Goal: Transaction & Acquisition: Purchase product/service

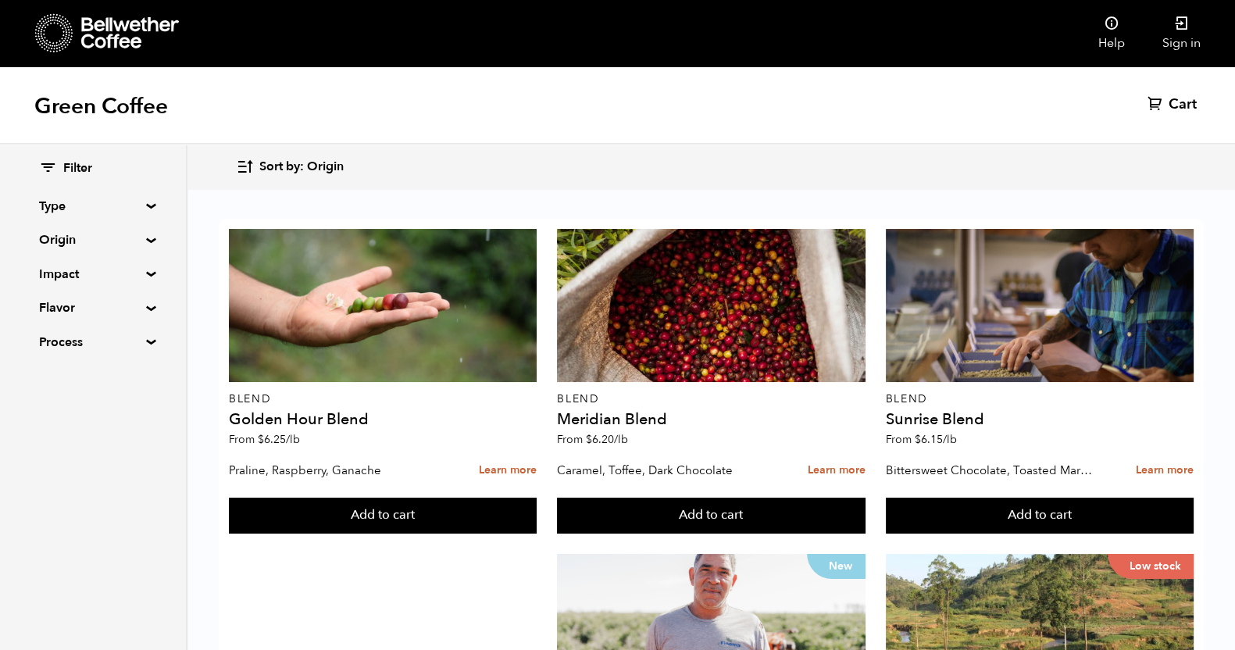
scroll to position [194, 0]
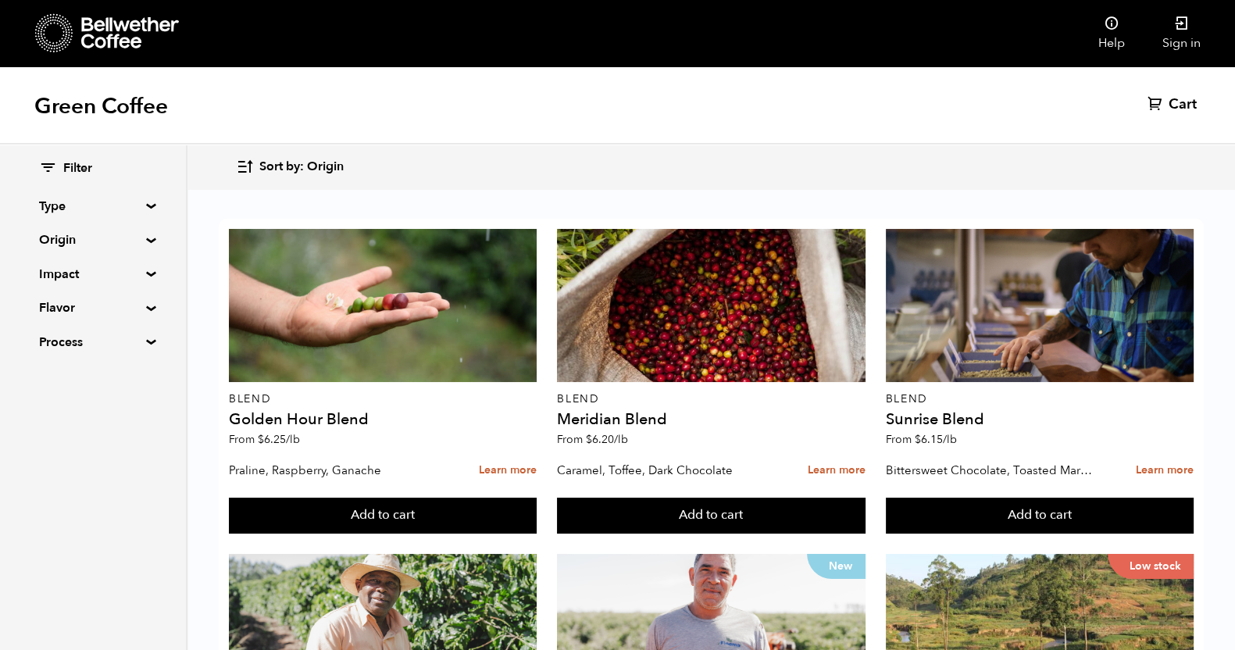
click at [147, 240] on summary "Origin" at bounding box center [93, 239] width 108 height 19
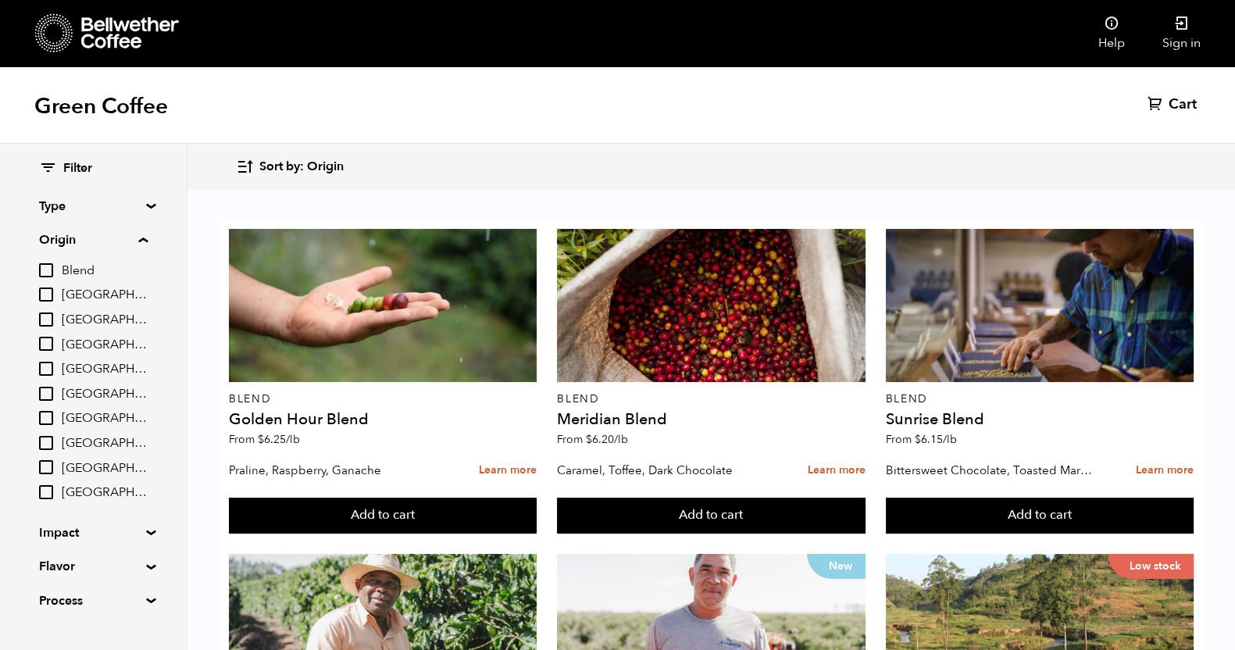
click at [47, 491] on input "Tanzania" at bounding box center [46, 492] width 14 height 14
checkbox input "true"
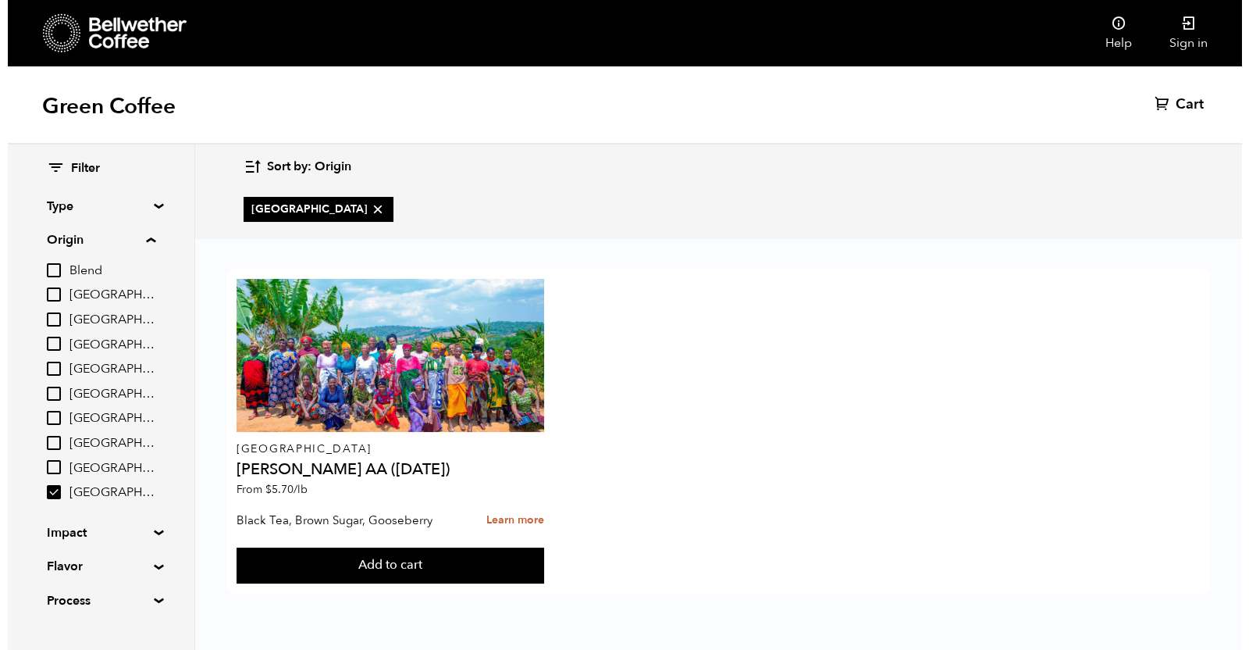
scroll to position [0, 0]
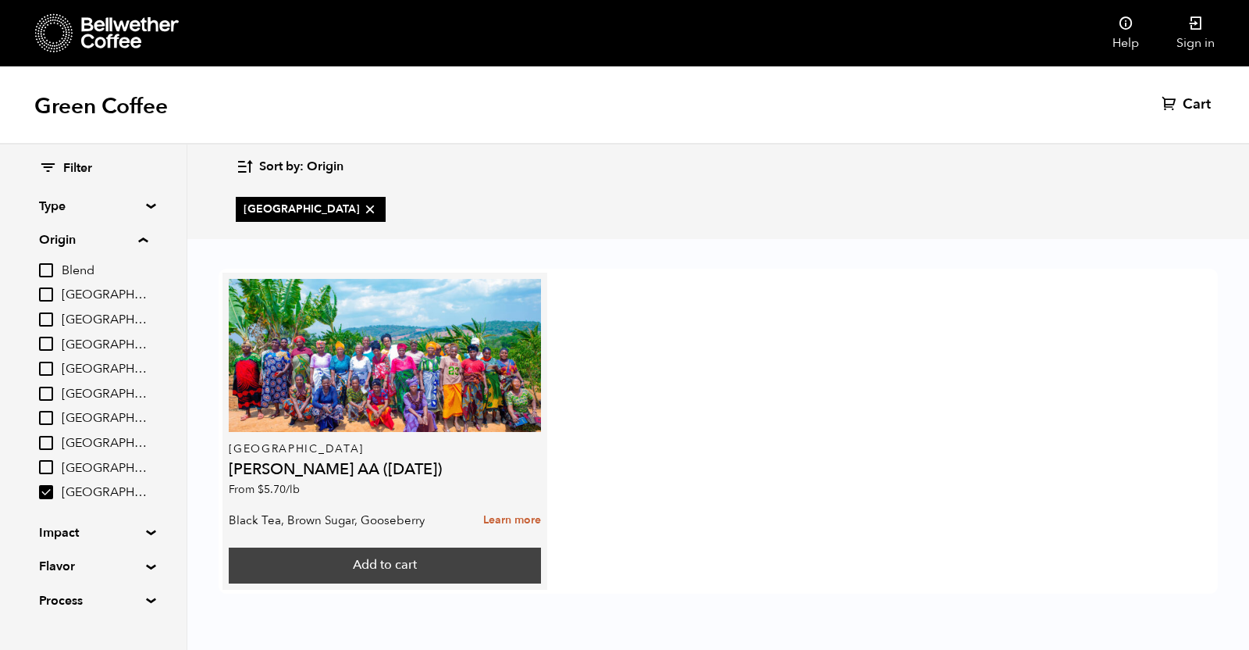
click at [458, 566] on button "Add to cart" at bounding box center [385, 565] width 312 height 36
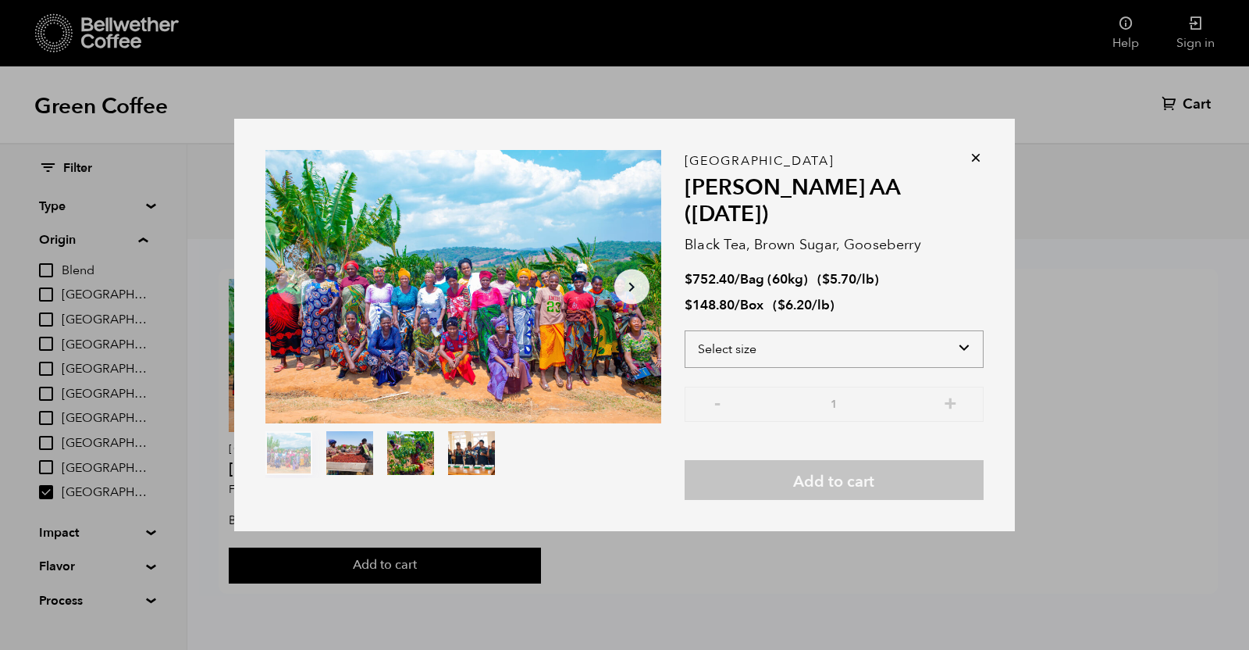
click at [922, 332] on select "Select size Bag (60kg) (132 lbs) Box (24 lbs)" at bounding box center [834, 348] width 299 height 37
select select "box"
click at [685, 330] on select "Select size Bag (60kg) (132 lbs) Box (24 lbs)" at bounding box center [834, 348] width 299 height 37
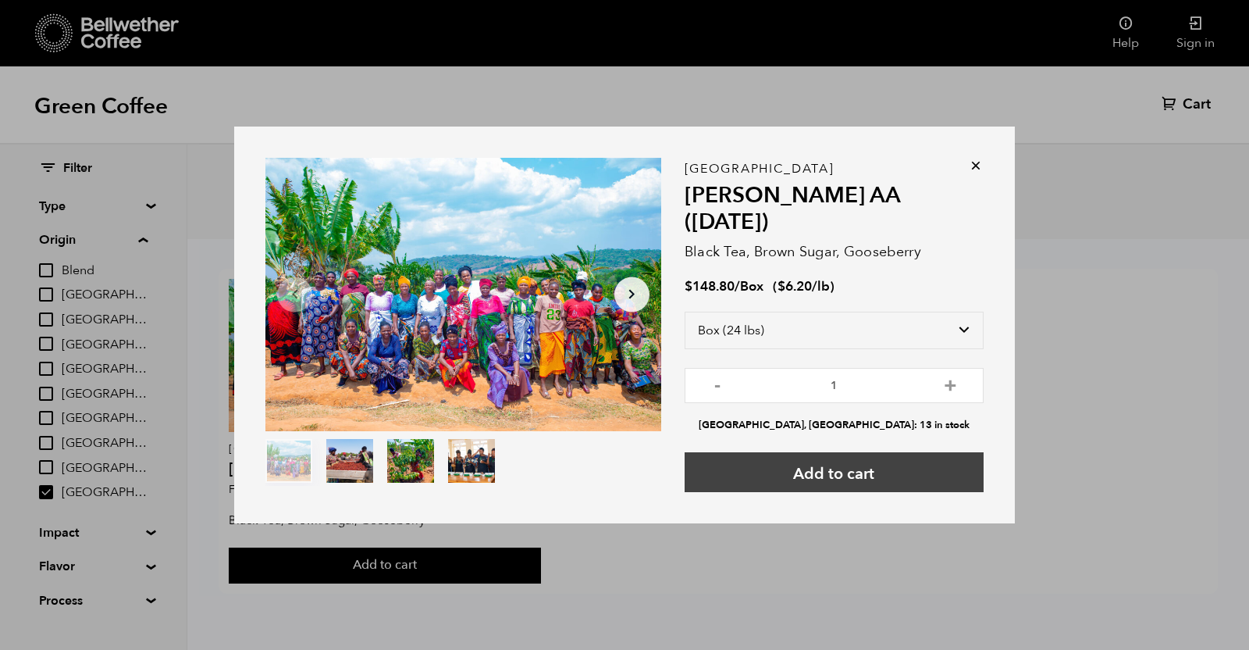
click at [848, 452] on button "Add to cart" at bounding box center [834, 472] width 299 height 40
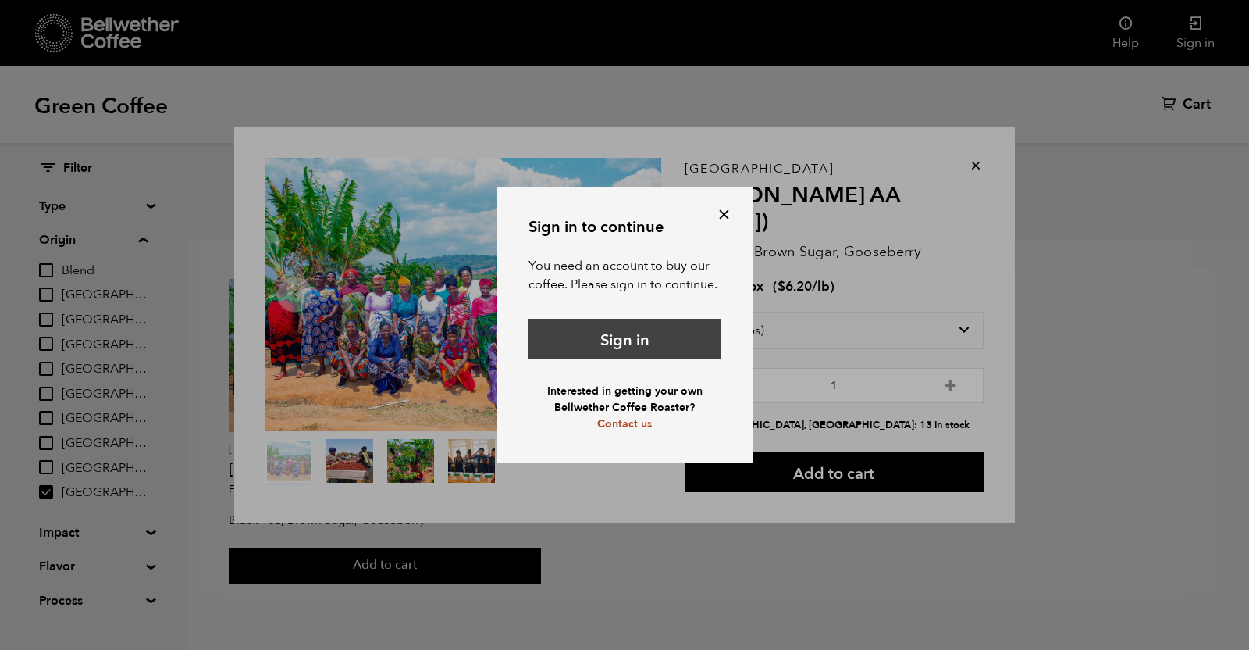
click at [617, 333] on link "Sign in" at bounding box center [625, 339] width 193 height 40
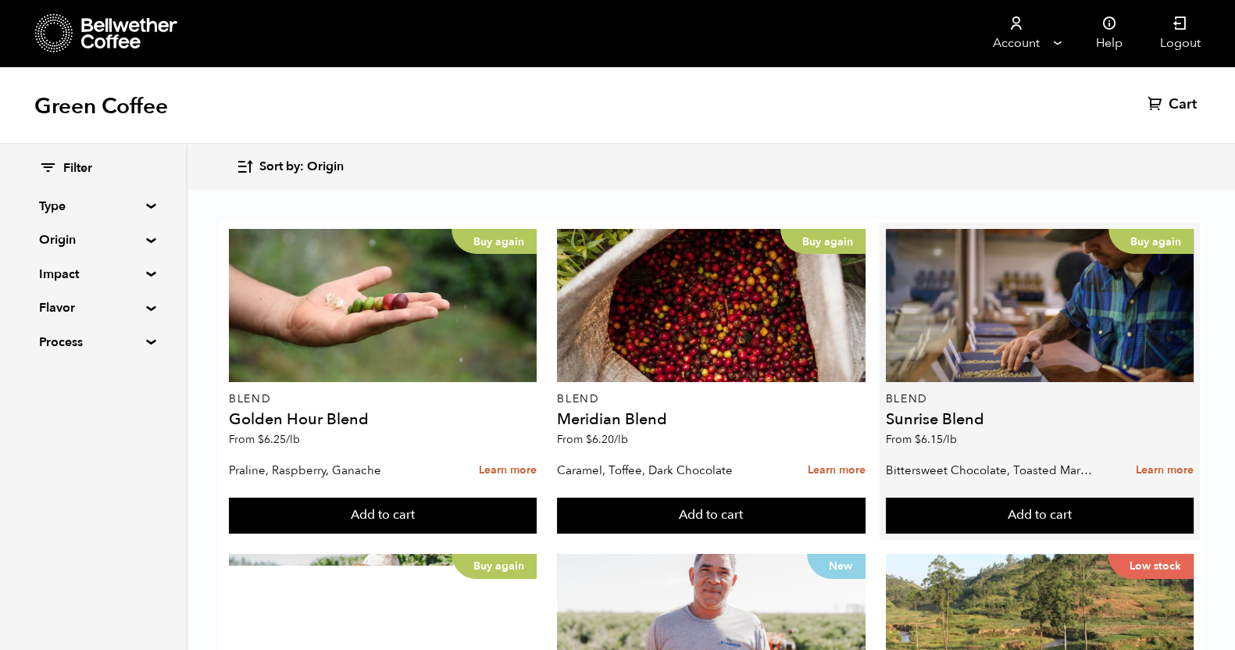
scroll to position [97, 0]
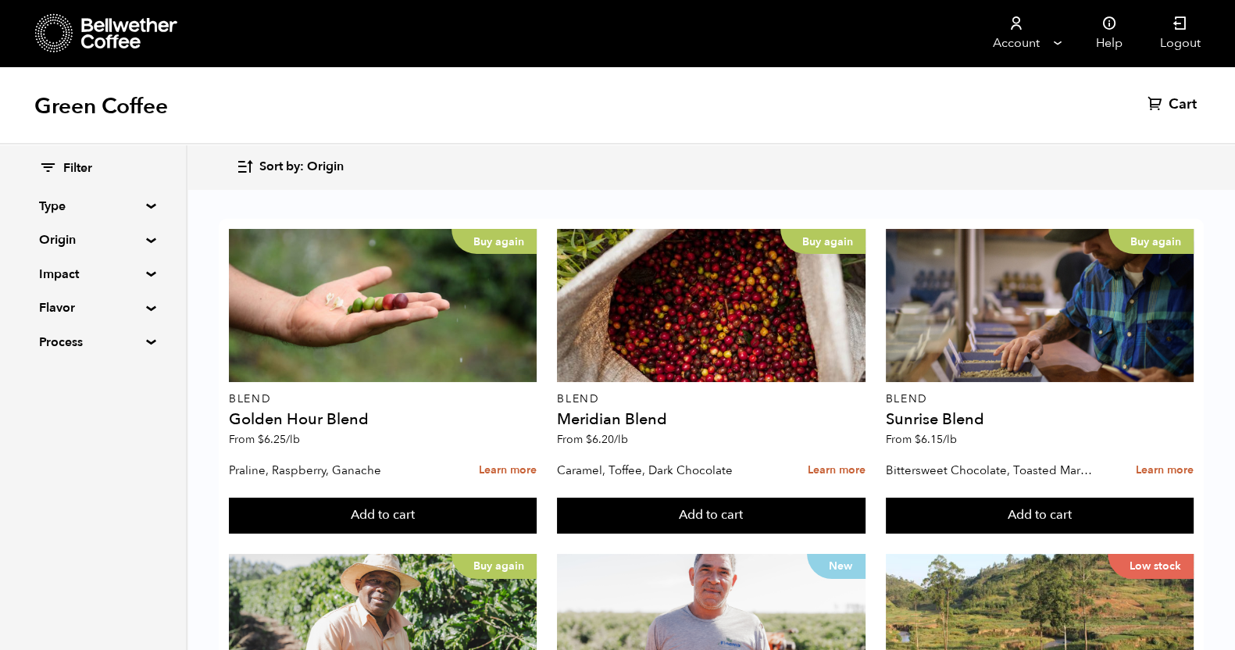
click at [1180, 99] on span "Cart" at bounding box center [1182, 104] width 28 height 19
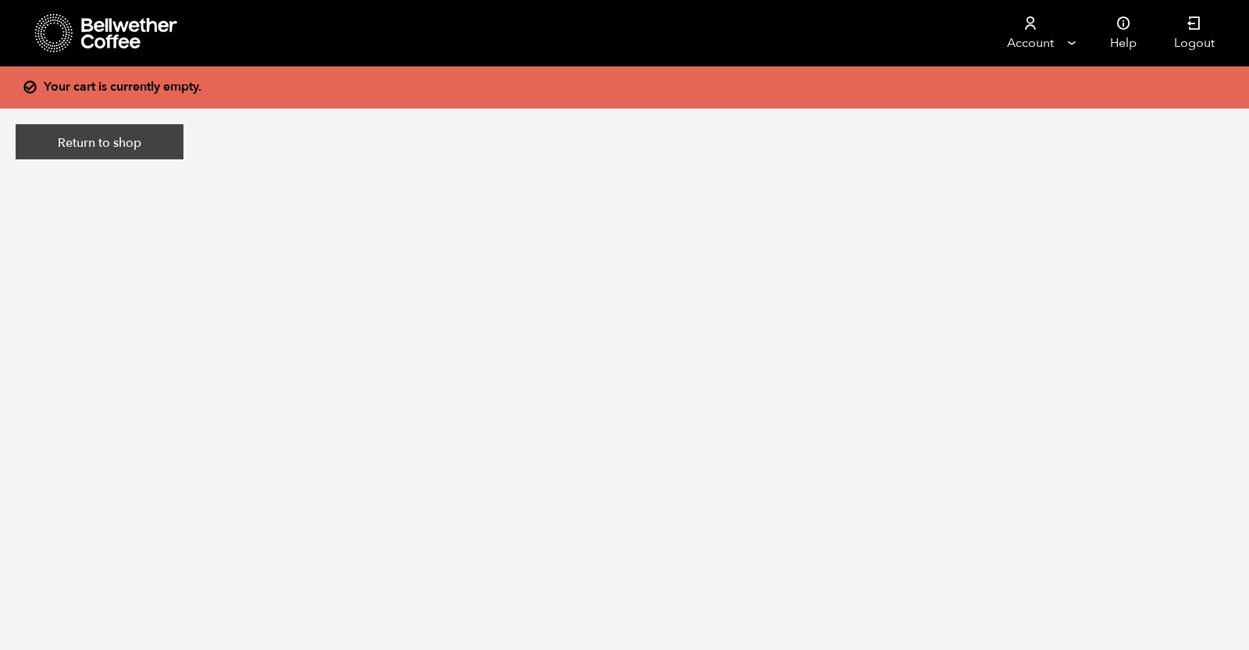
click at [73, 151] on link "Return to shop" at bounding box center [100, 142] width 168 height 36
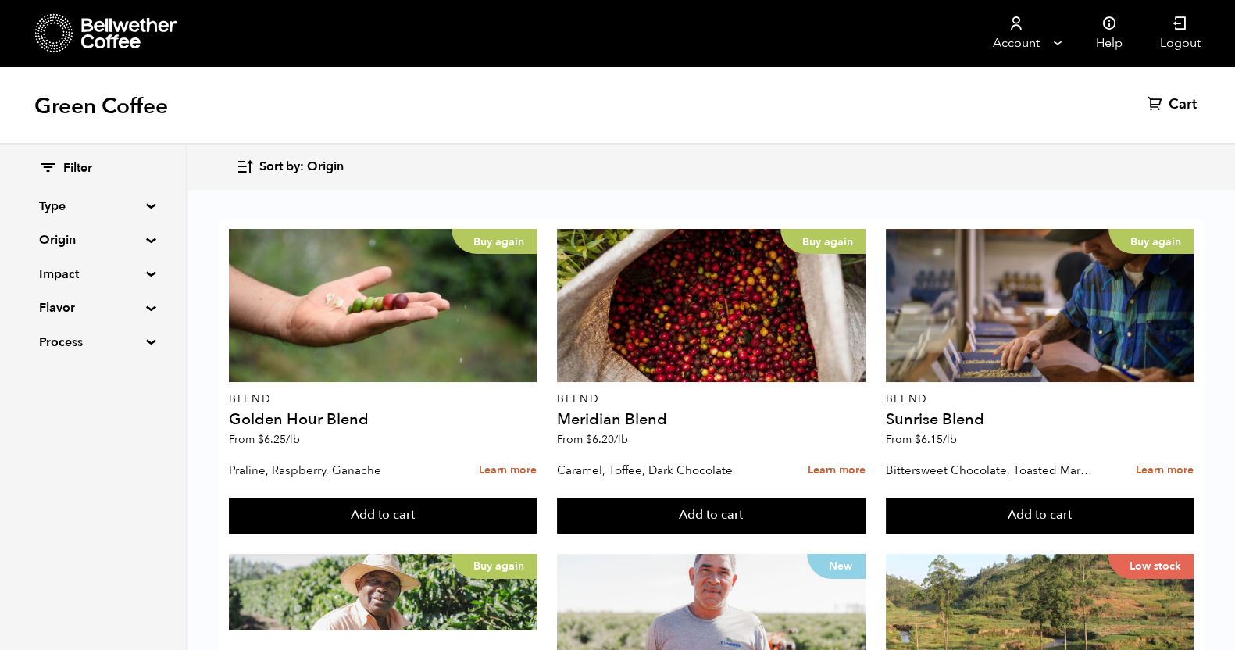
click at [147, 243] on summary "Origin" at bounding box center [93, 239] width 108 height 19
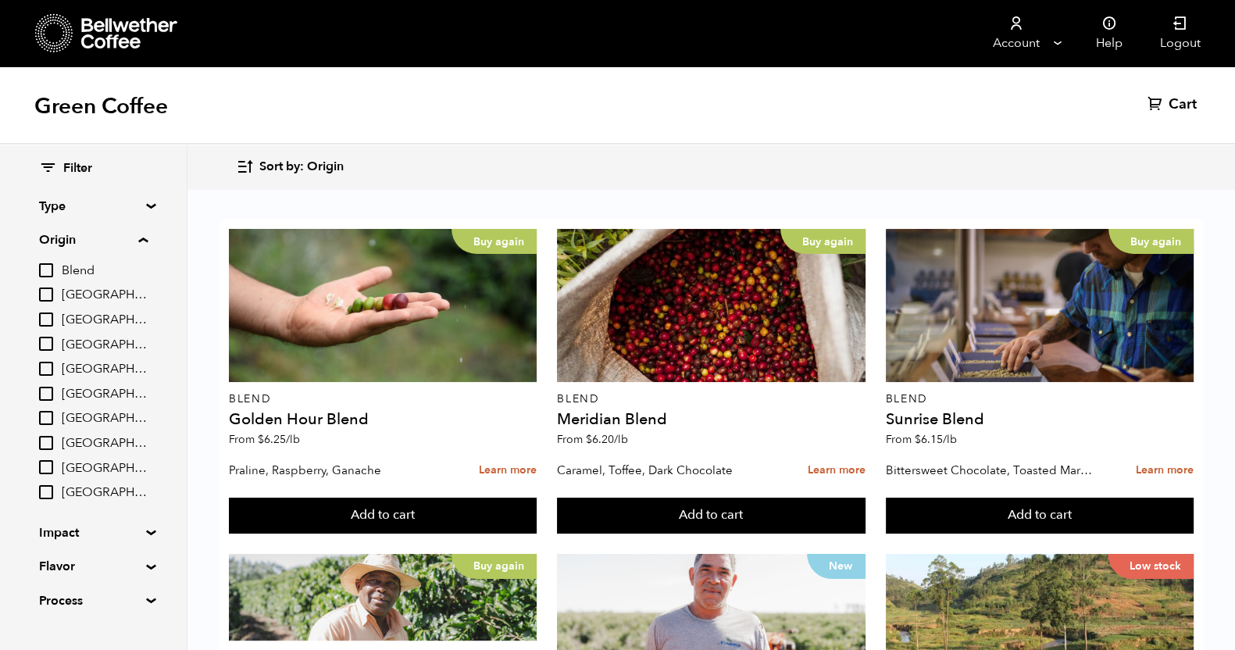
click at [53, 491] on input "[GEOGRAPHIC_DATA]" at bounding box center [46, 492] width 14 height 14
checkbox input "true"
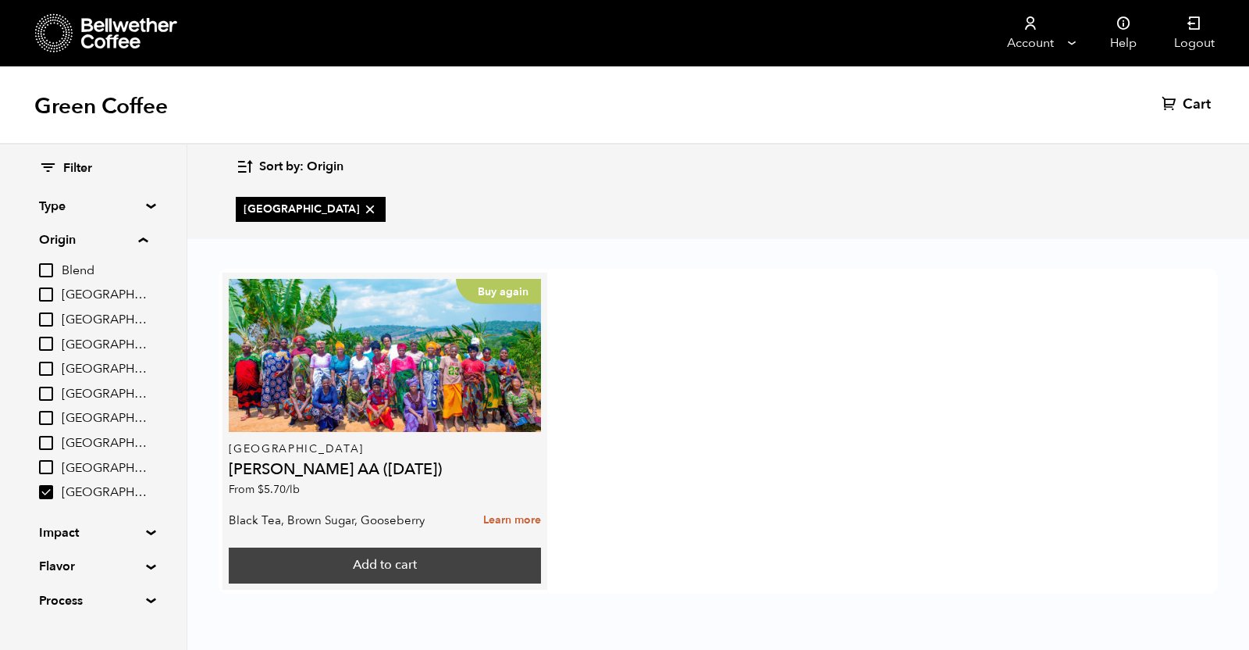
click at [358, 561] on button "Add to cart" at bounding box center [385, 565] width 312 height 36
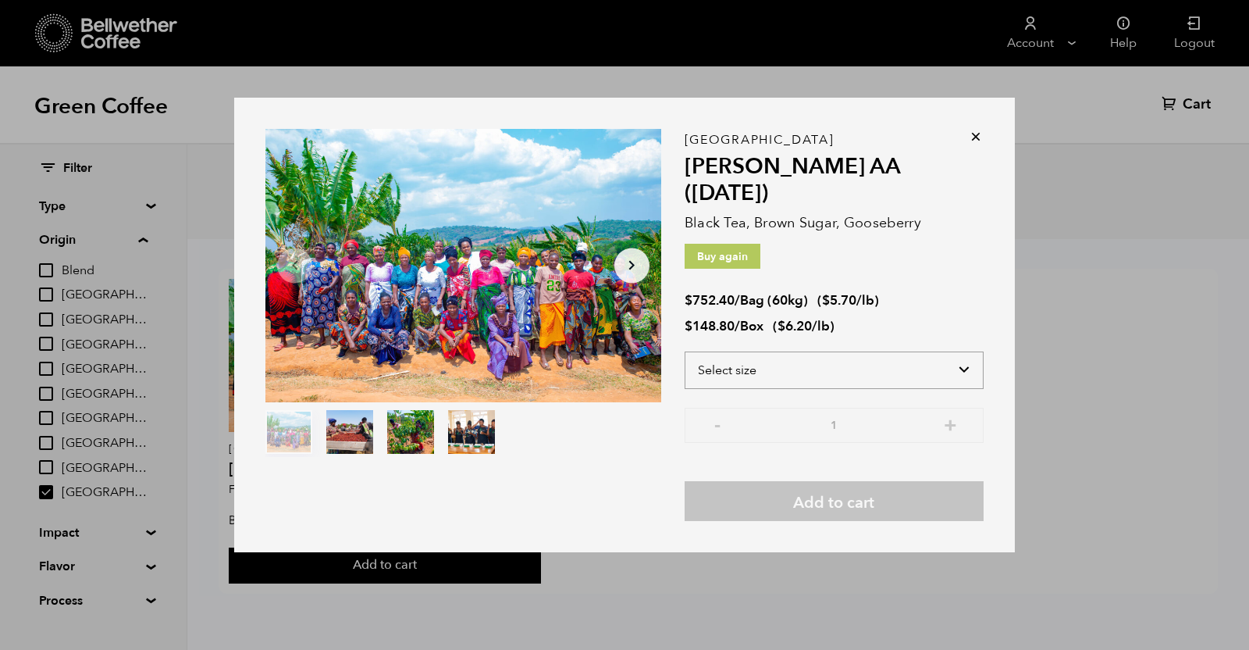
click at [776, 352] on select "Select size Bag (60kg) (132 lbs) Box (24 lbs)" at bounding box center [834, 369] width 299 height 37
select select "box"
click at [685, 351] on select "Select size Bag (60kg) (132 lbs) Box (24 lbs)" at bounding box center [834, 369] width 299 height 37
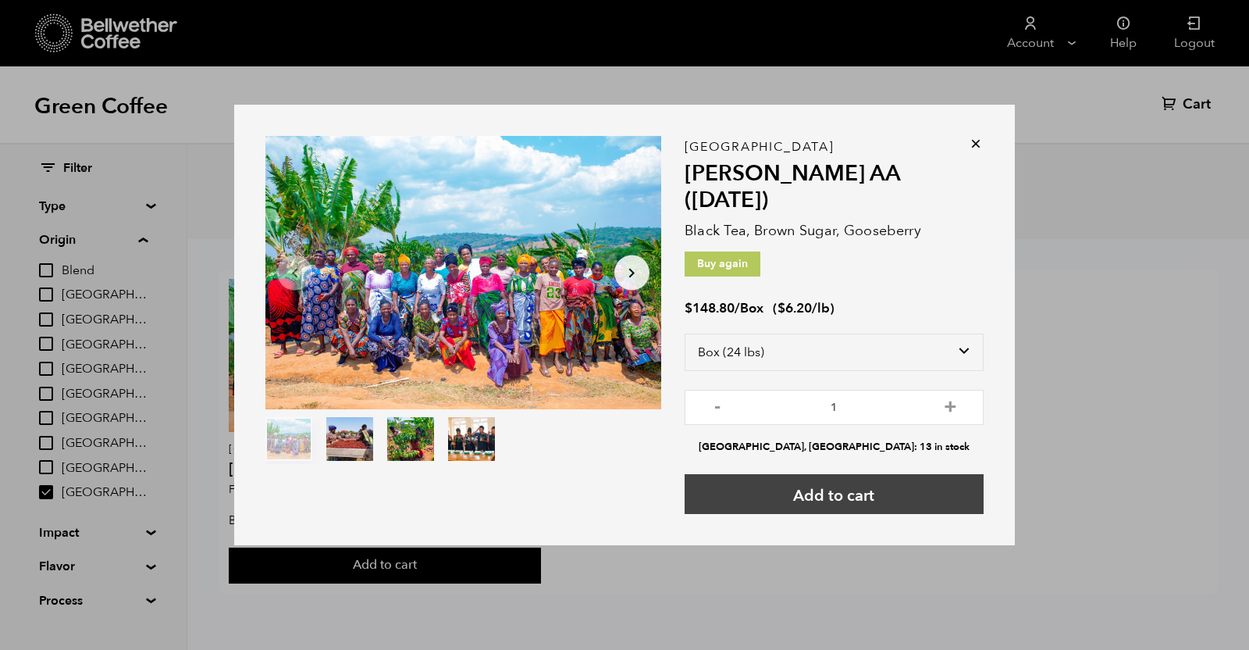
click at [775, 479] on button "Add to cart" at bounding box center [834, 494] width 299 height 40
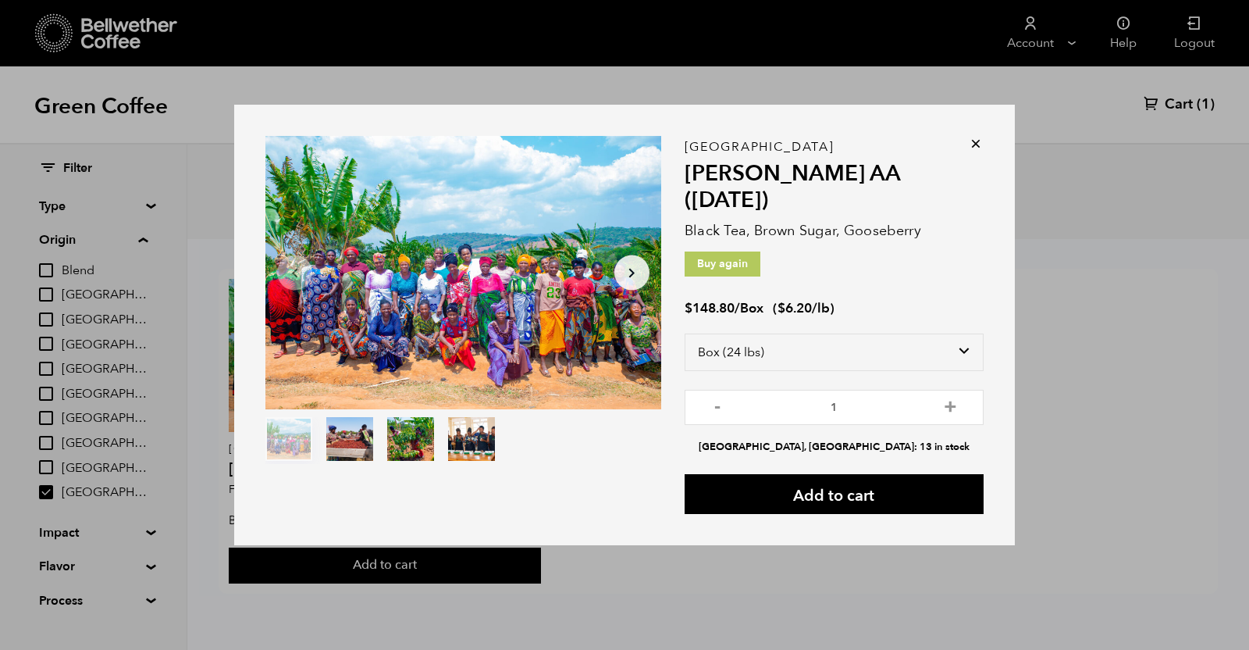
click at [971, 151] on icon at bounding box center [976, 144] width 16 height 16
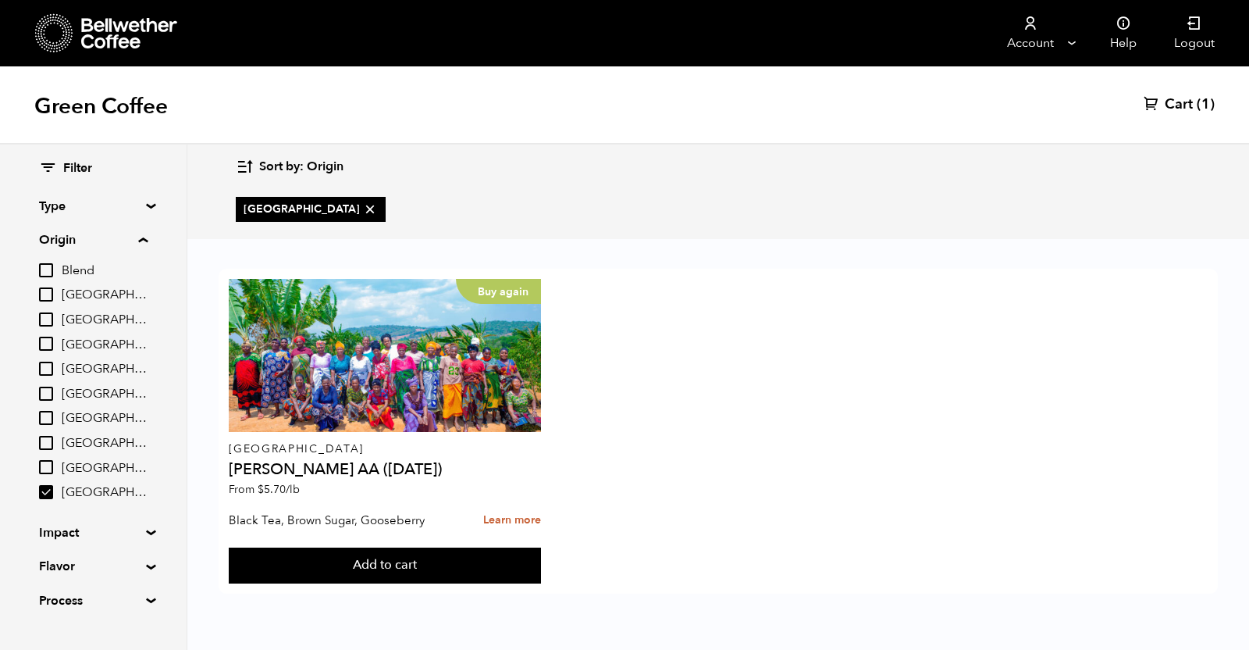
drag, startPoint x: 39, startPoint y: 490, endPoint x: 42, endPoint y: 478, distance: 12.9
click at [39, 490] on input "[GEOGRAPHIC_DATA]" at bounding box center [46, 492] width 14 height 14
checkbox input "false"
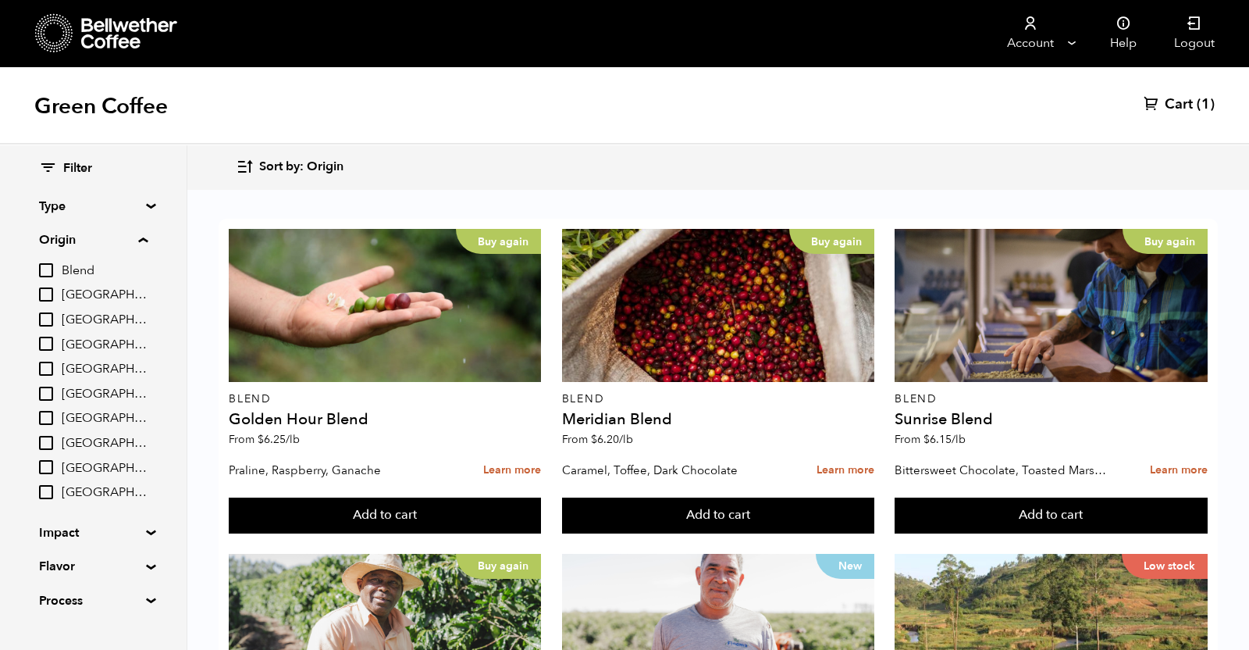
click at [44, 473] on input "[GEOGRAPHIC_DATA]" at bounding box center [46, 467] width 14 height 14
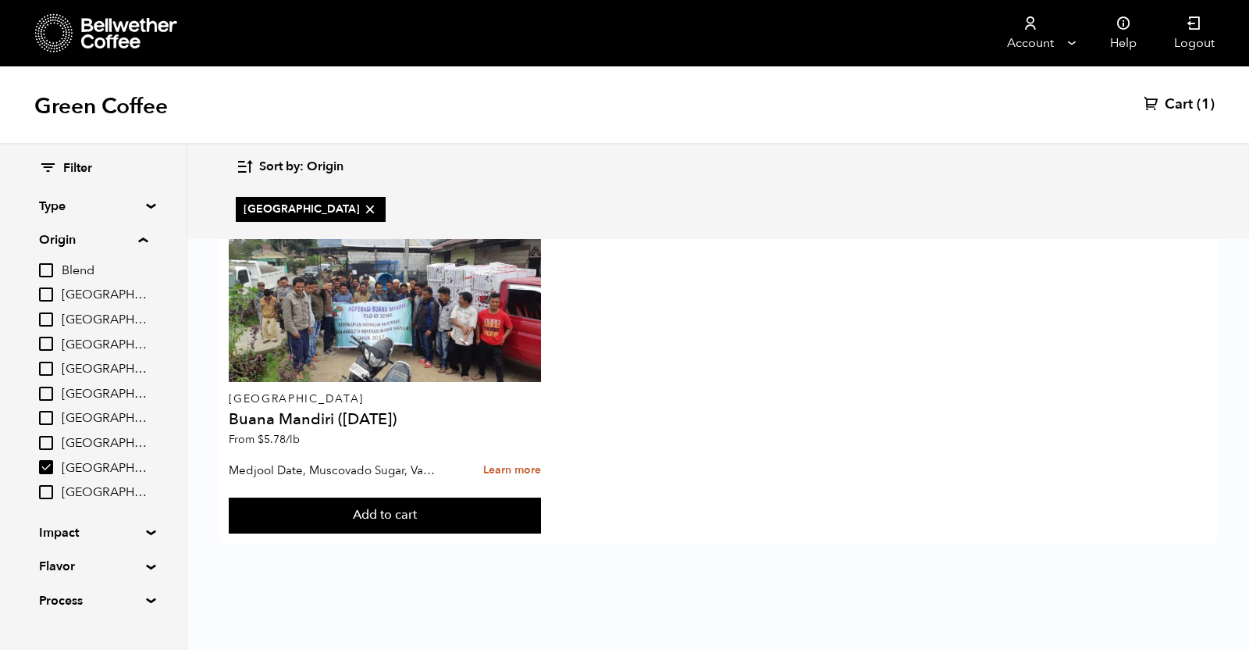
click at [44, 467] on input "[GEOGRAPHIC_DATA]" at bounding box center [46, 467] width 14 height 14
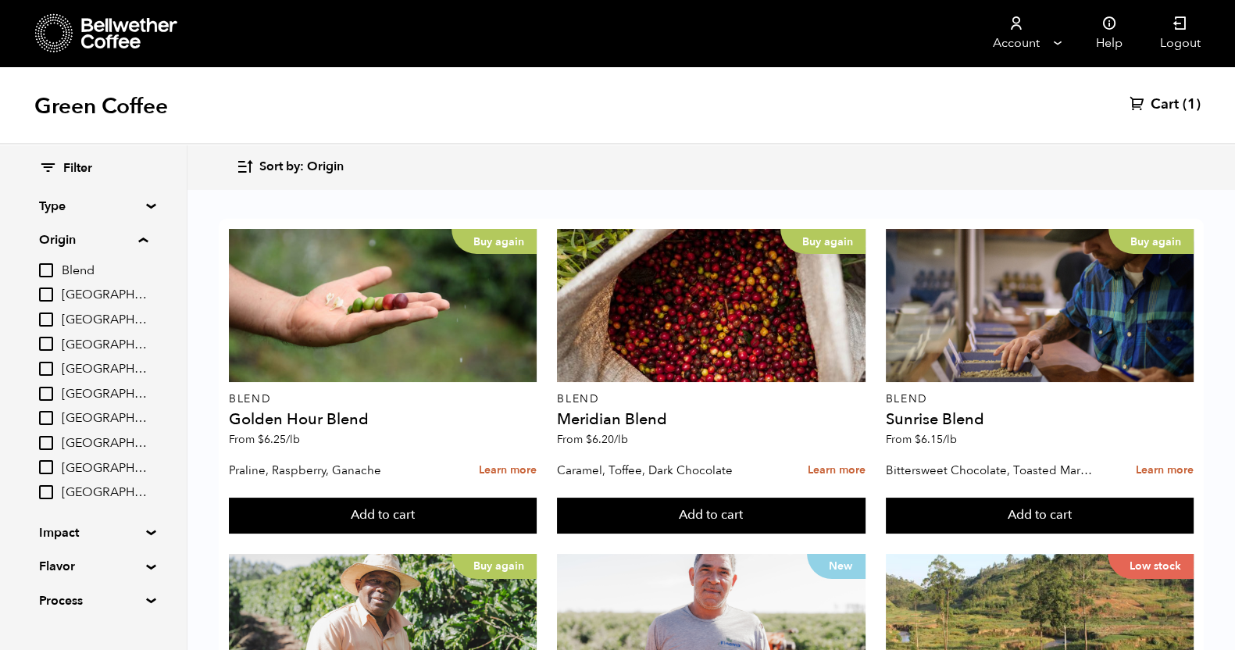
click at [53, 466] on input "[GEOGRAPHIC_DATA]" at bounding box center [46, 467] width 14 height 14
checkbox input "true"
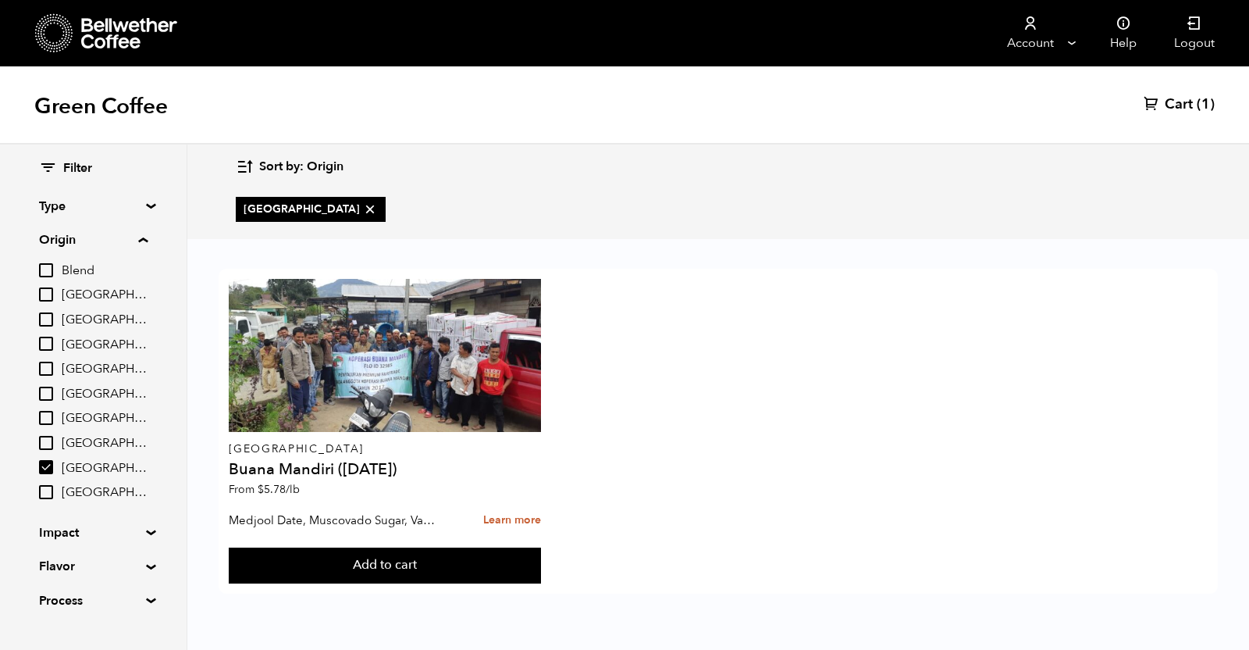
drag, startPoint x: 361, startPoint y: 564, endPoint x: 665, endPoint y: 516, distance: 307.5
click at [665, 516] on div "Sumatra Buana Mandiri (AUG 25) From $ 5.78 /lb Medjool Date, Muscovado Sugar, V…" at bounding box center [719, 431] width 1000 height 325
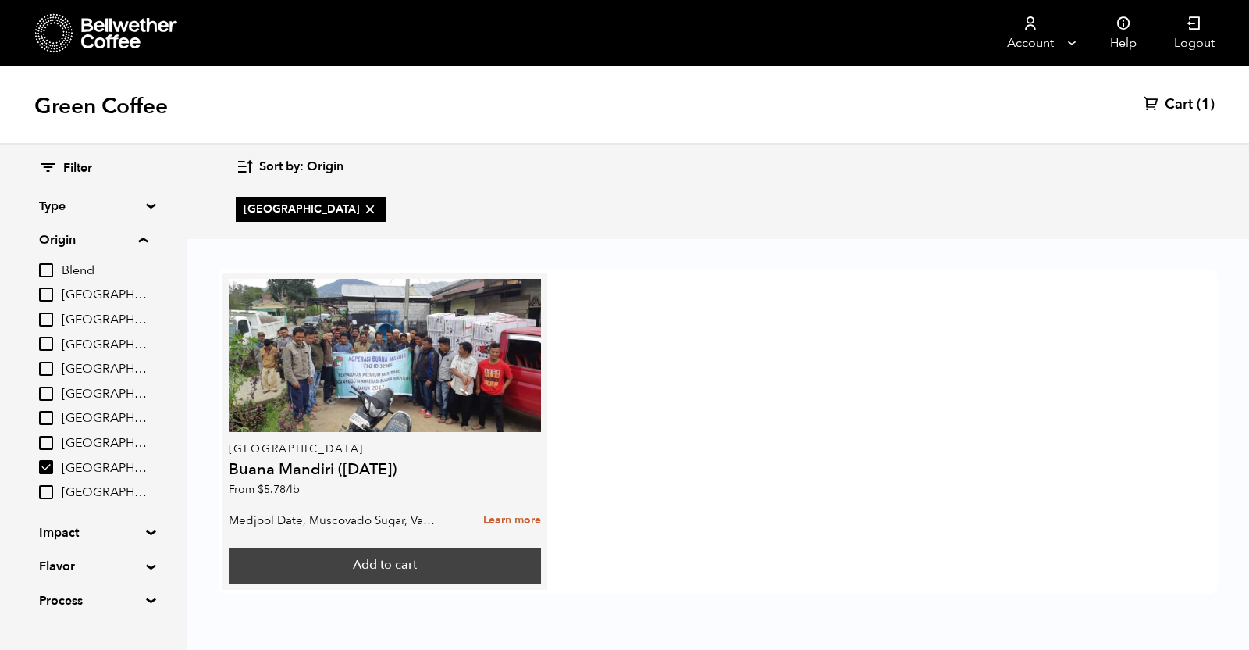
click at [433, 568] on button "Add to cart" at bounding box center [385, 565] width 312 height 36
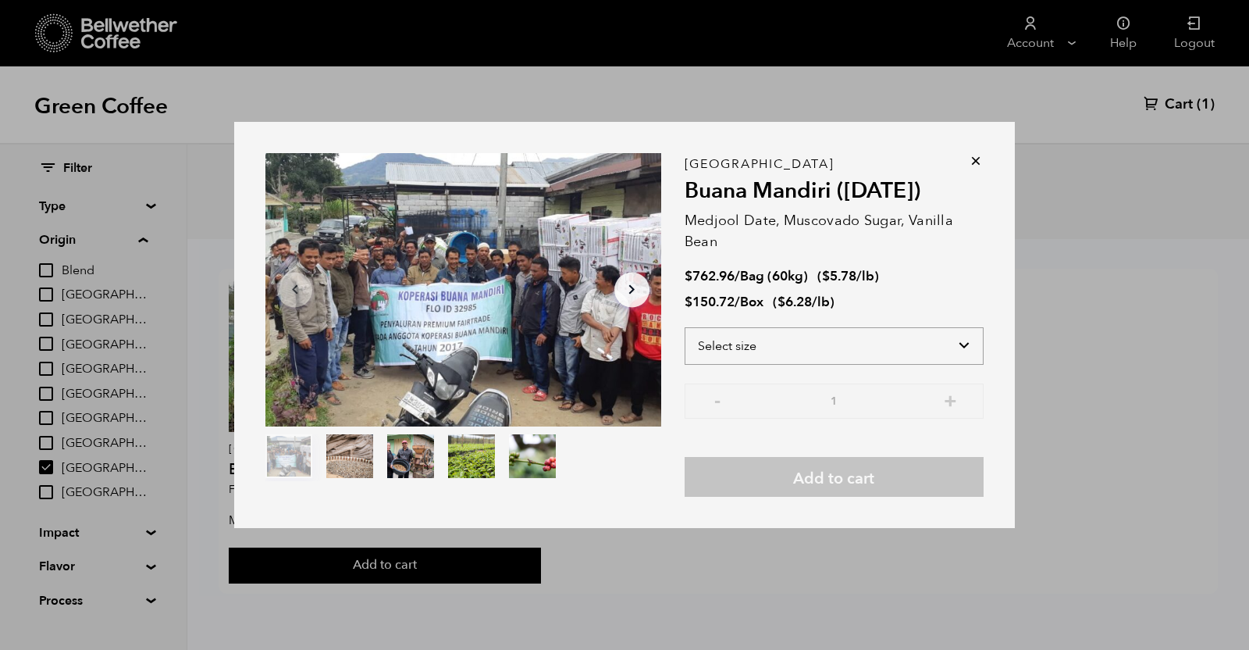
click at [810, 358] on select "Select size Bag (60kg) (132 lbs) Box (24 lbs)" at bounding box center [834, 345] width 299 height 37
select select "box"
click at [685, 327] on select "Select size Bag (60kg) (132 lbs) Box (24 lbs)" at bounding box center [834, 345] width 299 height 37
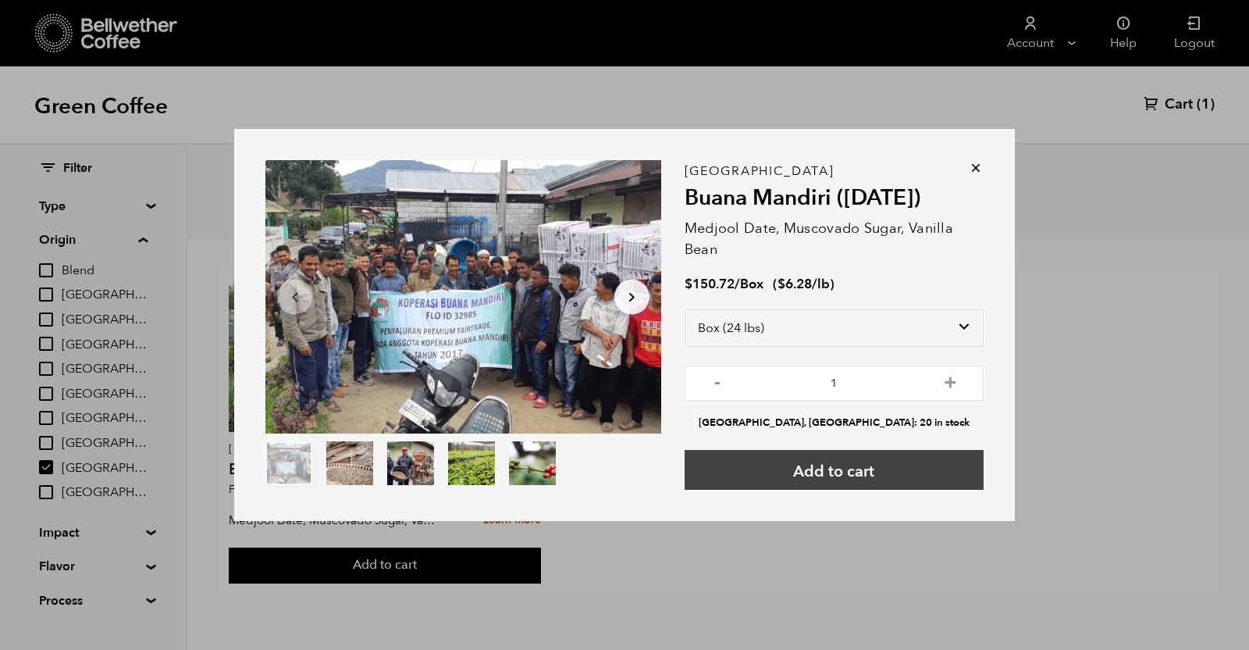
click at [825, 469] on button "Add to cart" at bounding box center [834, 470] width 299 height 40
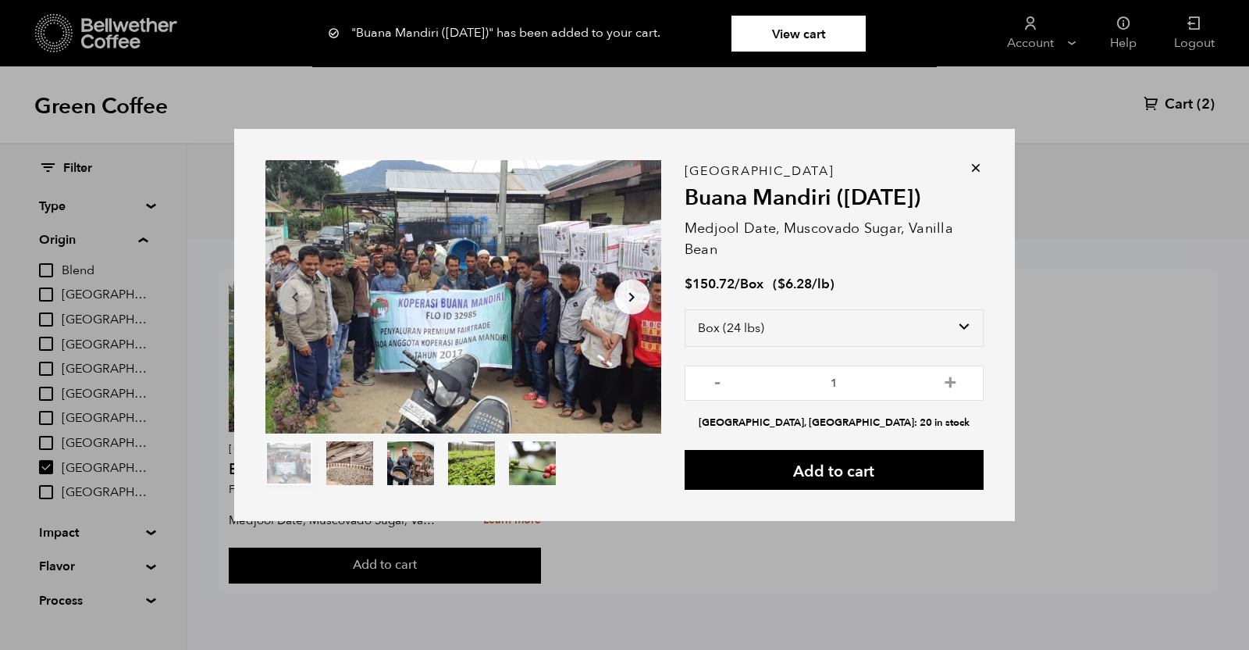
click at [1175, 101] on div "Item 1 of 5 Arrow Left Arrow Right item 0 item 1 item 2 item 3 item 4 Item 1 of…" at bounding box center [624, 325] width 1249 height 650
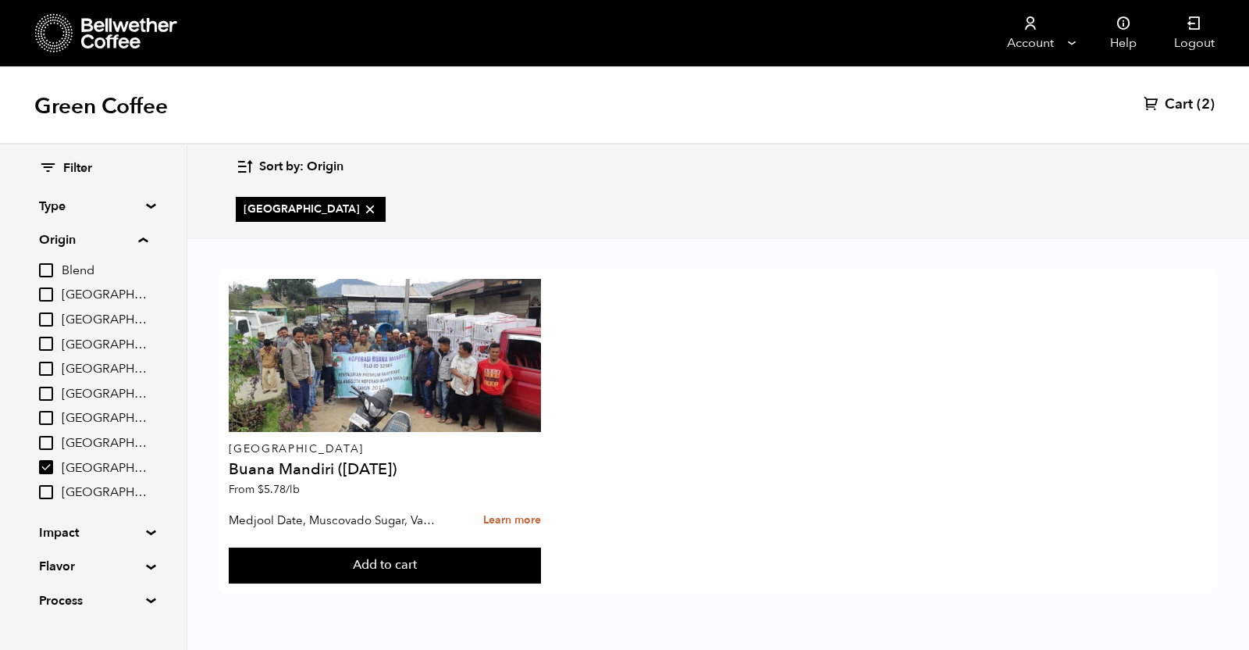
click at [1174, 104] on span "Cart" at bounding box center [1179, 104] width 28 height 19
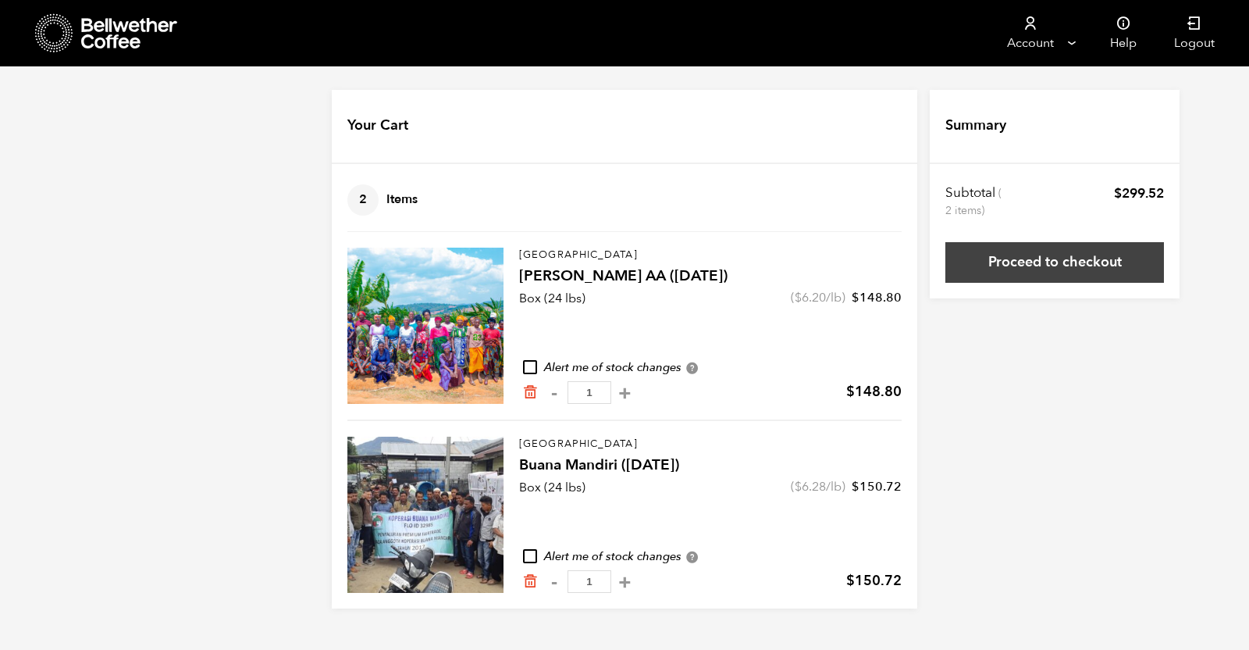
click at [1012, 266] on link "Proceed to checkout" at bounding box center [1055, 262] width 219 height 41
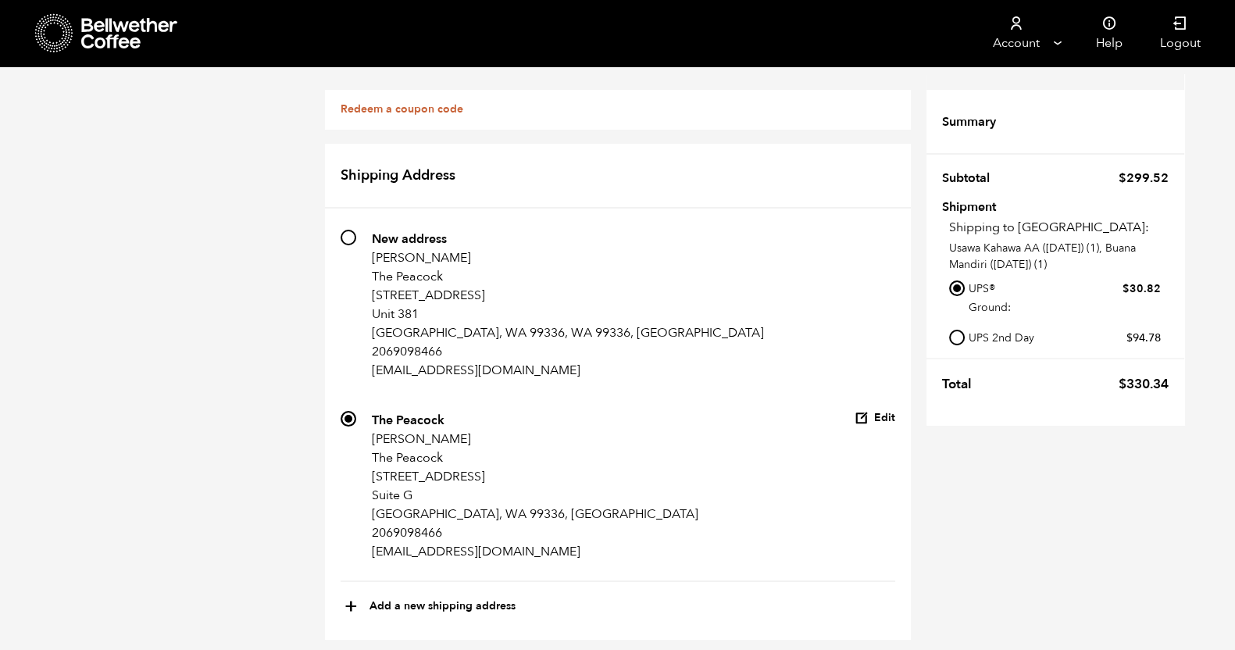
scroll to position [879, 0]
radio input "true"
